Goal: Information Seeking & Learning: Check status

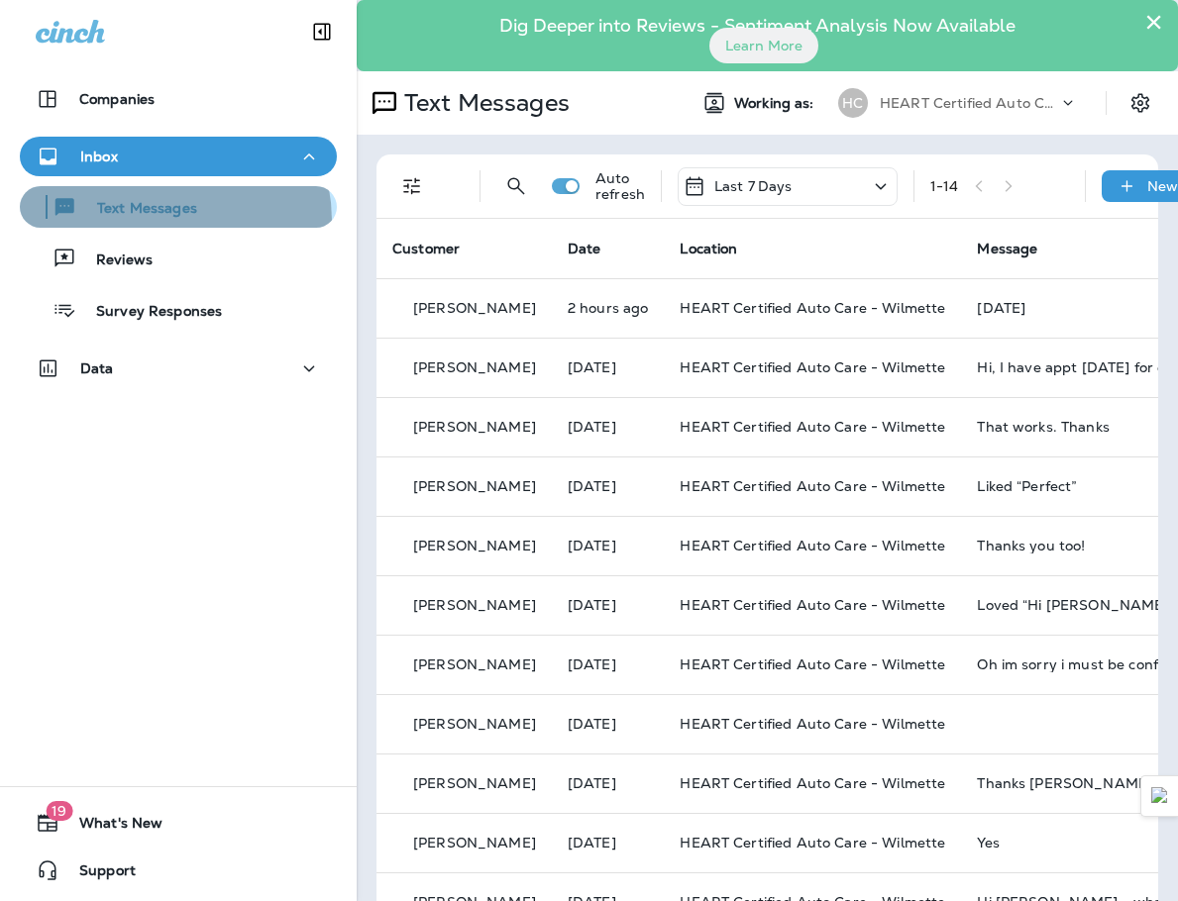
click at [157, 221] on div "Text Messages" at bounding box center [112, 207] width 169 height 30
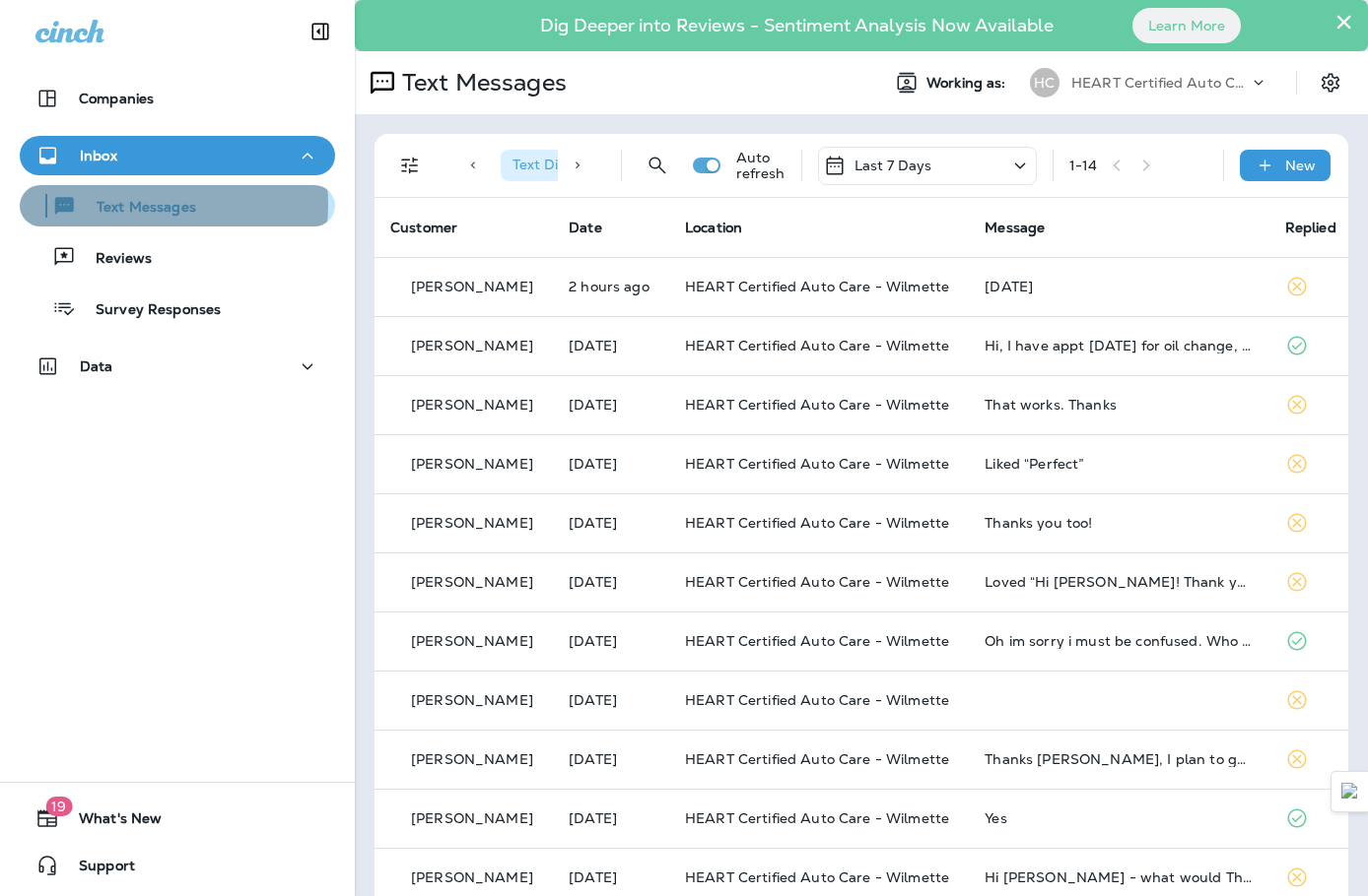
click at [138, 204] on p "Text Messages" at bounding box center [136, 208] width 119 height 19
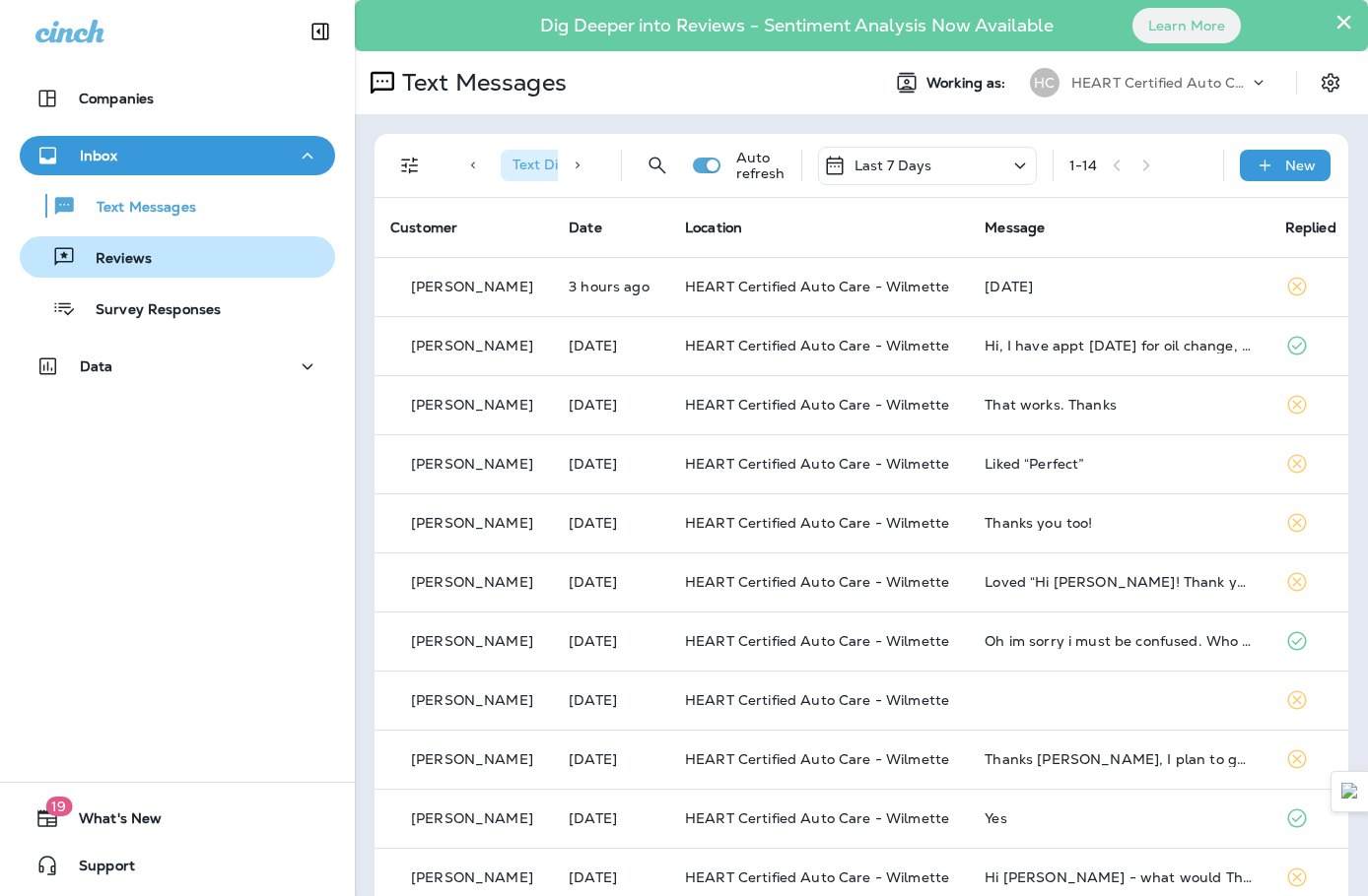
click at [156, 249] on div "Reviews" at bounding box center [177, 258] width 299 height 30
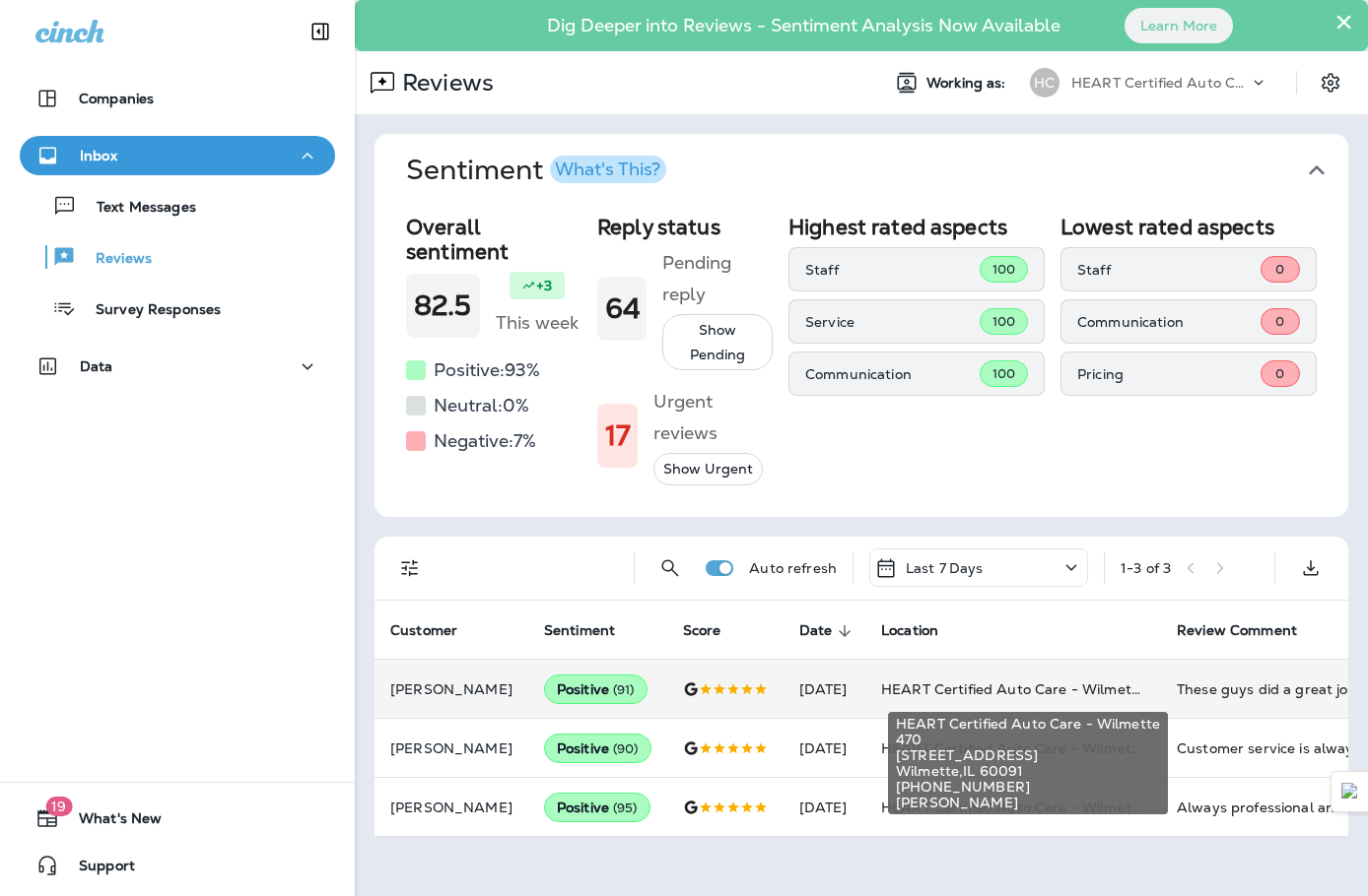
click at [966, 685] on span "HEART Certified Auto Care - Wilmette" at bounding box center [1013, 690] width 264 height 18
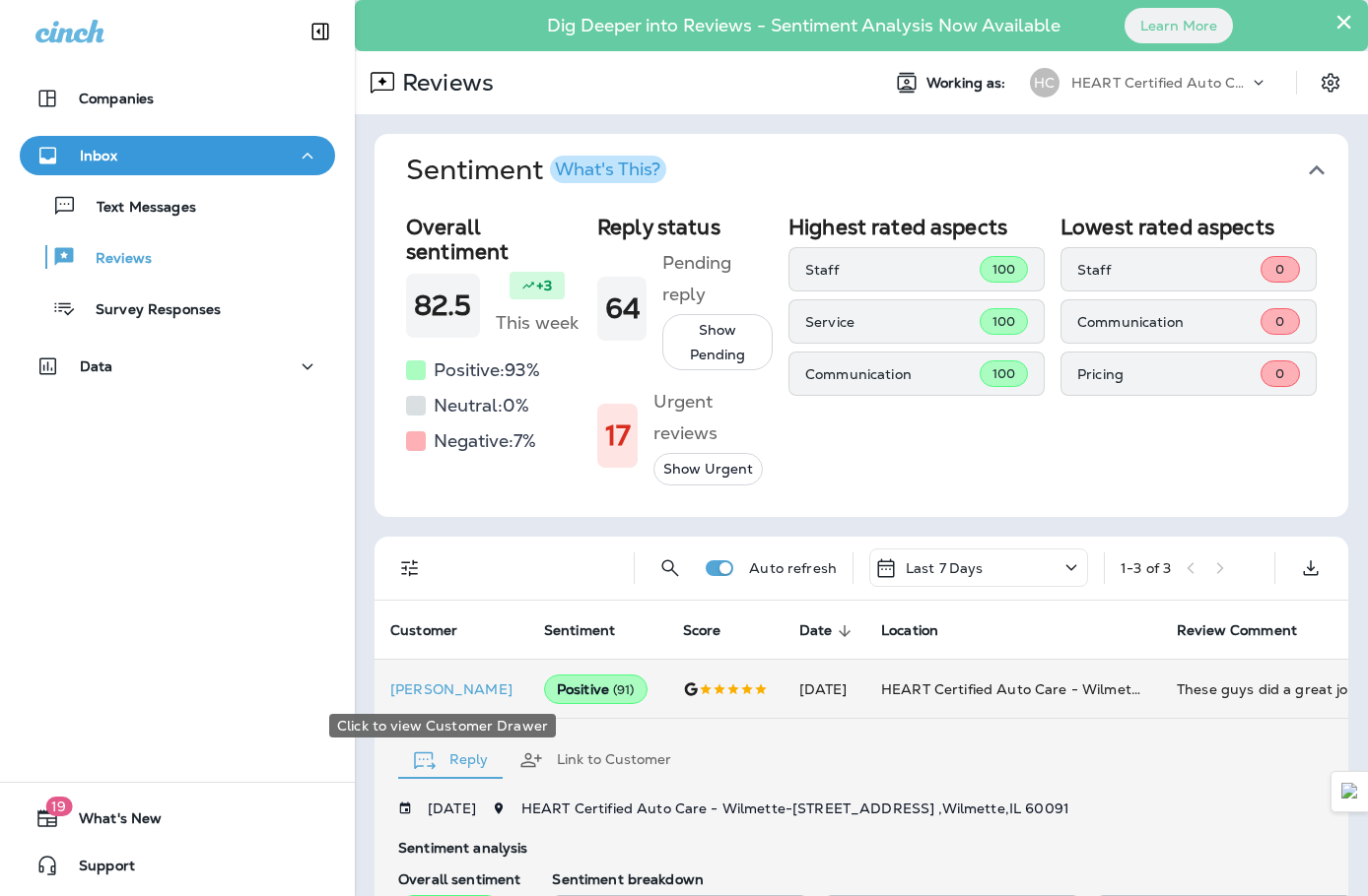
click at [435, 688] on p "[PERSON_NAME]" at bounding box center [451, 689] width 122 height 16
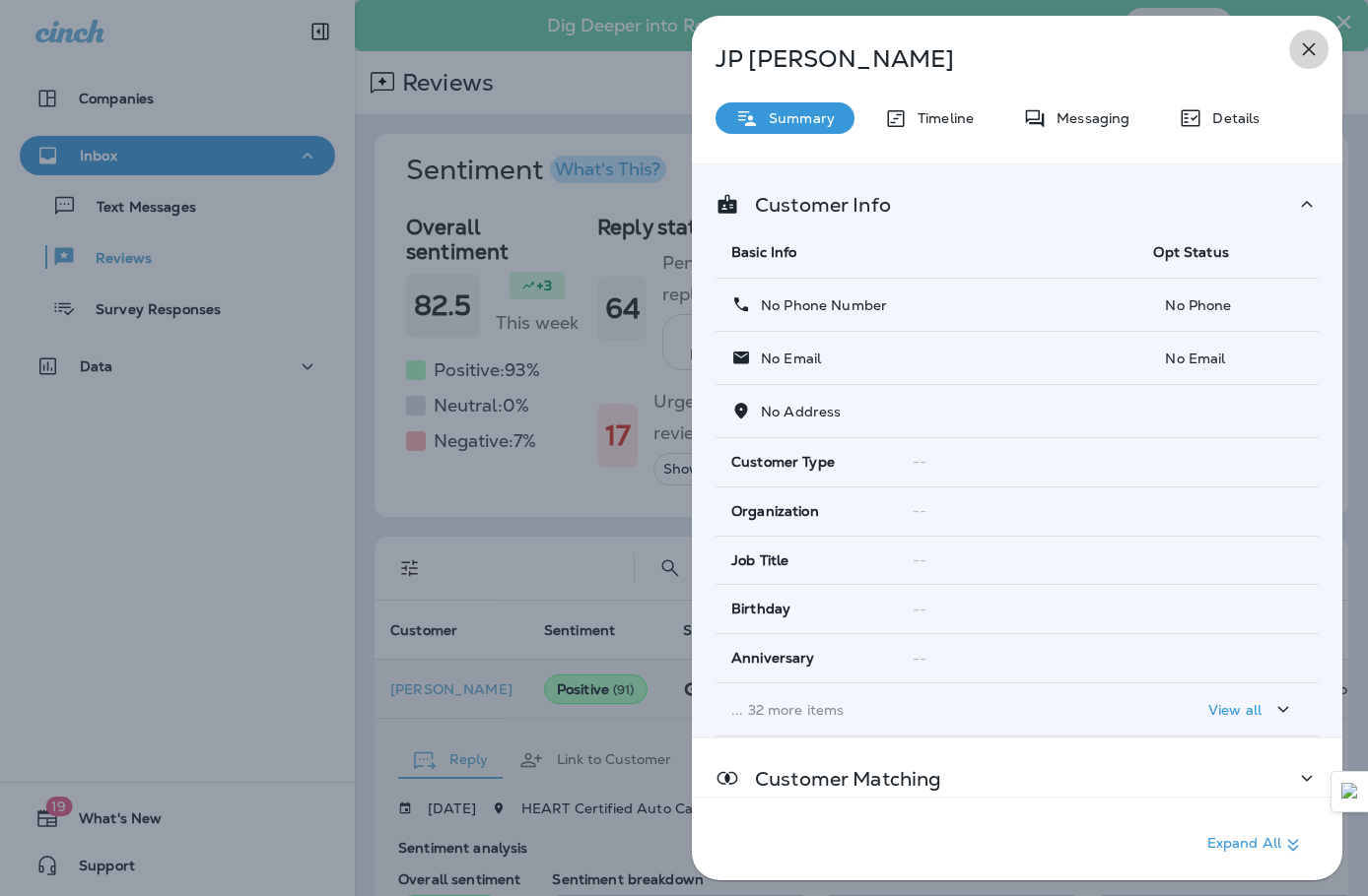
click at [1171, 42] on icon "button" at bounding box center [1309, 50] width 24 height 24
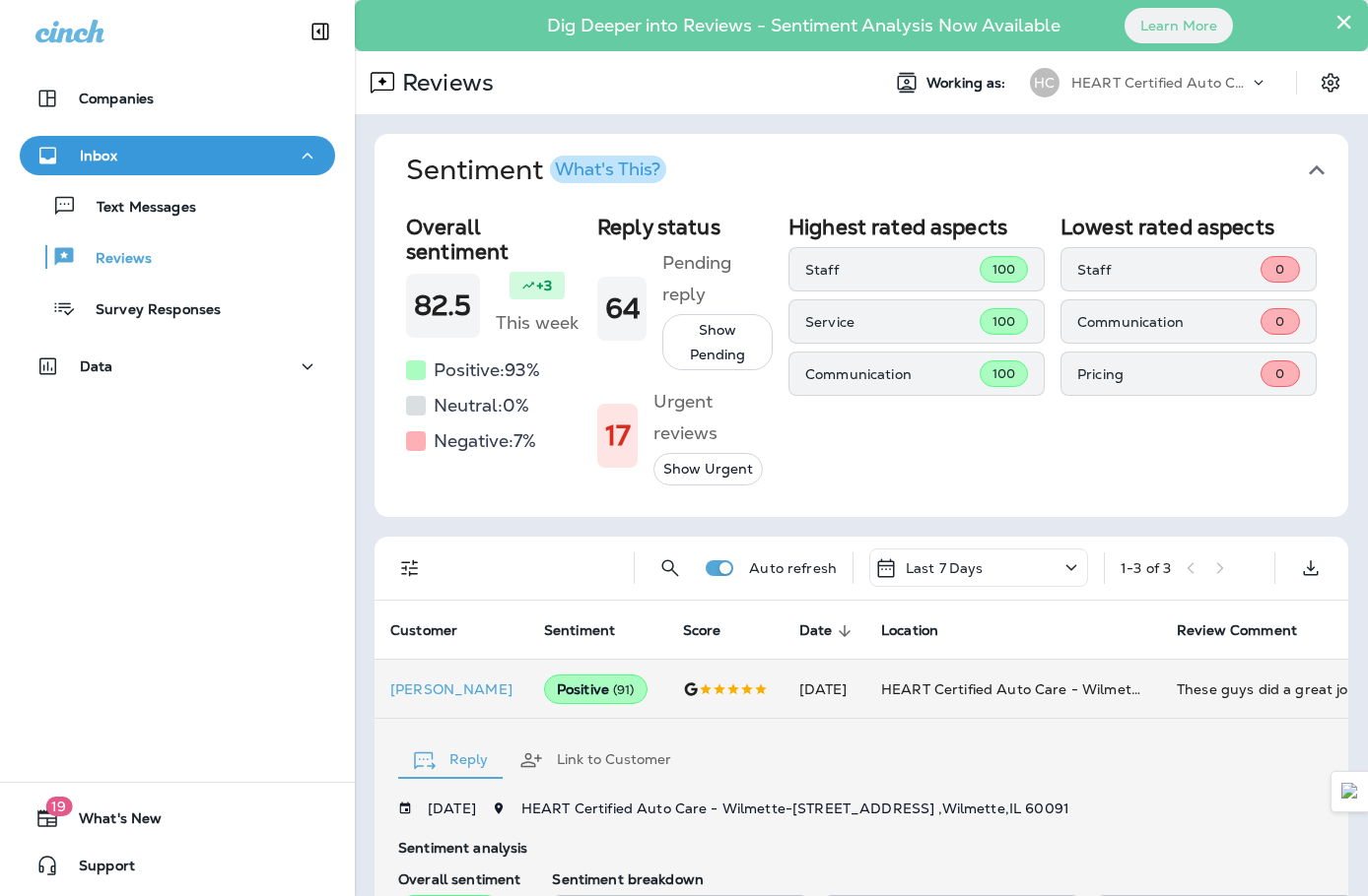
click at [208, 236] on div "Text Messages Reviews Survey Responses" at bounding box center [177, 252] width 315 height 154
click at [197, 226] on button "Text Messages" at bounding box center [177, 206] width 315 height 42
